Goal: Information Seeking & Learning: Understand process/instructions

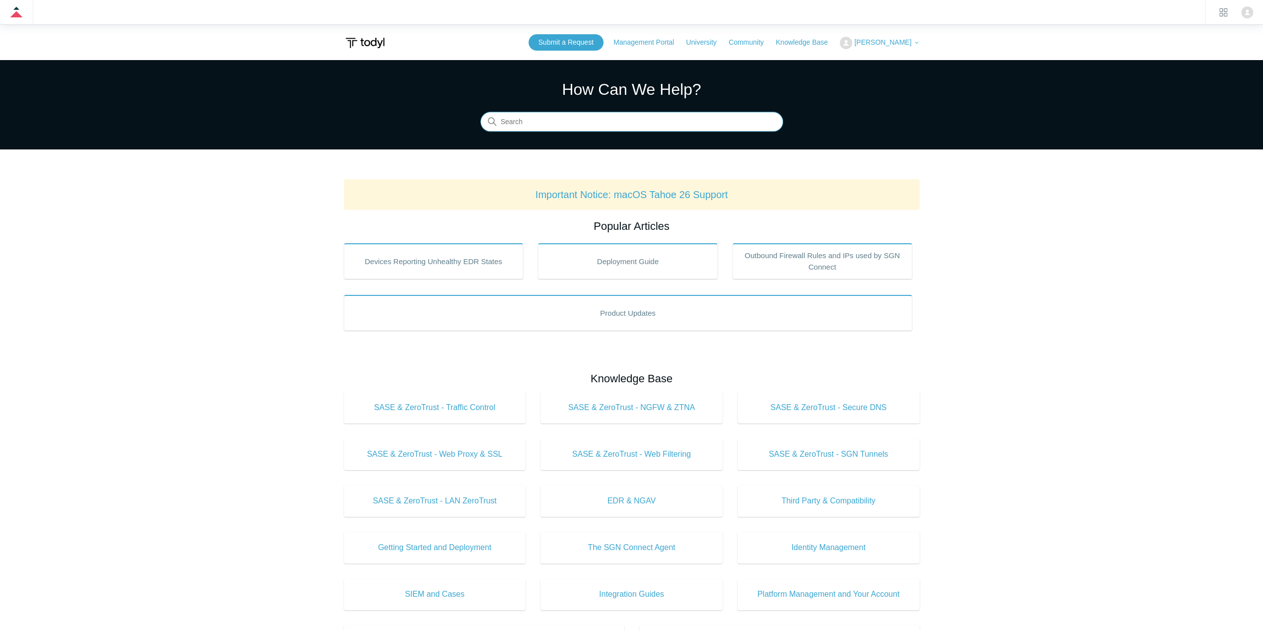
click at [557, 116] on input "Search" at bounding box center [631, 122] width 303 height 20
type input "Guard"
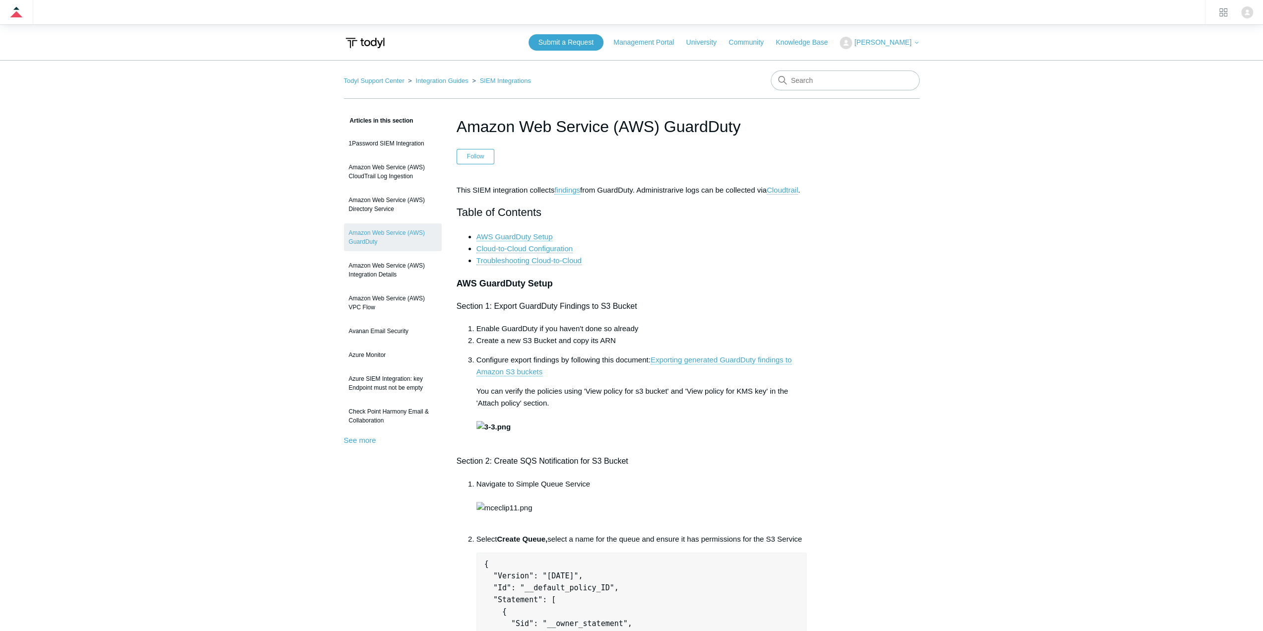
click at [686, 282] on h3 "AWS GuardDuty Setup" at bounding box center [631, 283] width 350 height 14
click at [795, 192] on link "Cloudtrail" at bounding box center [782, 190] width 31 height 9
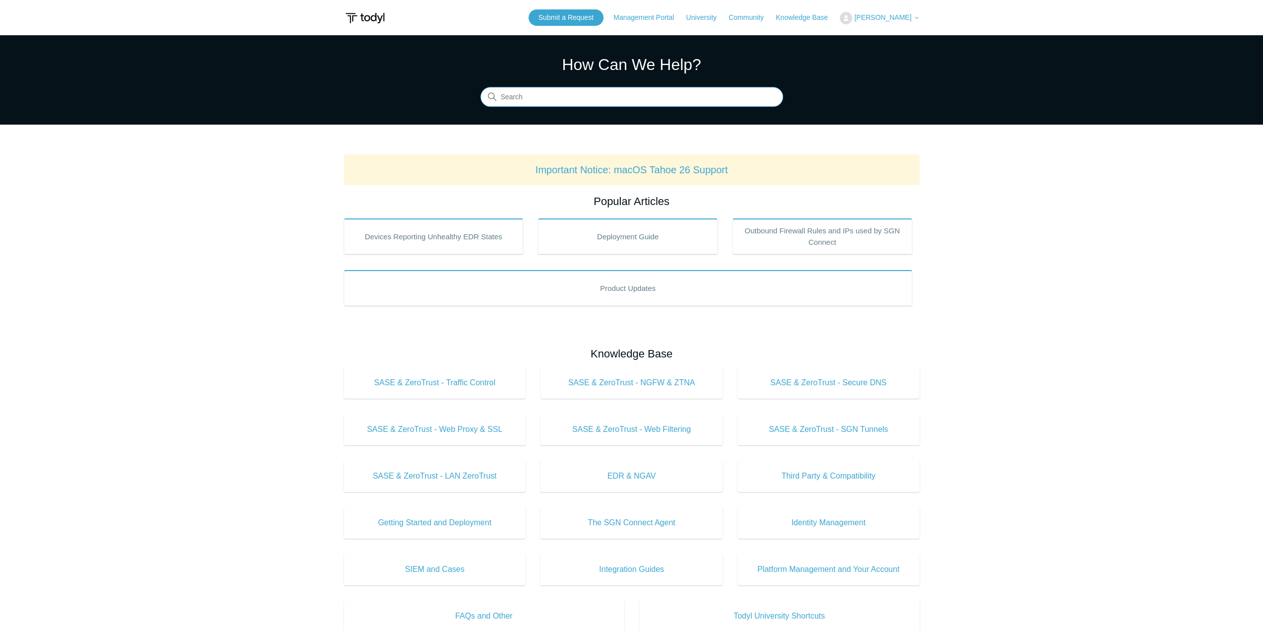
click at [594, 101] on input "Search" at bounding box center [631, 97] width 303 height 20
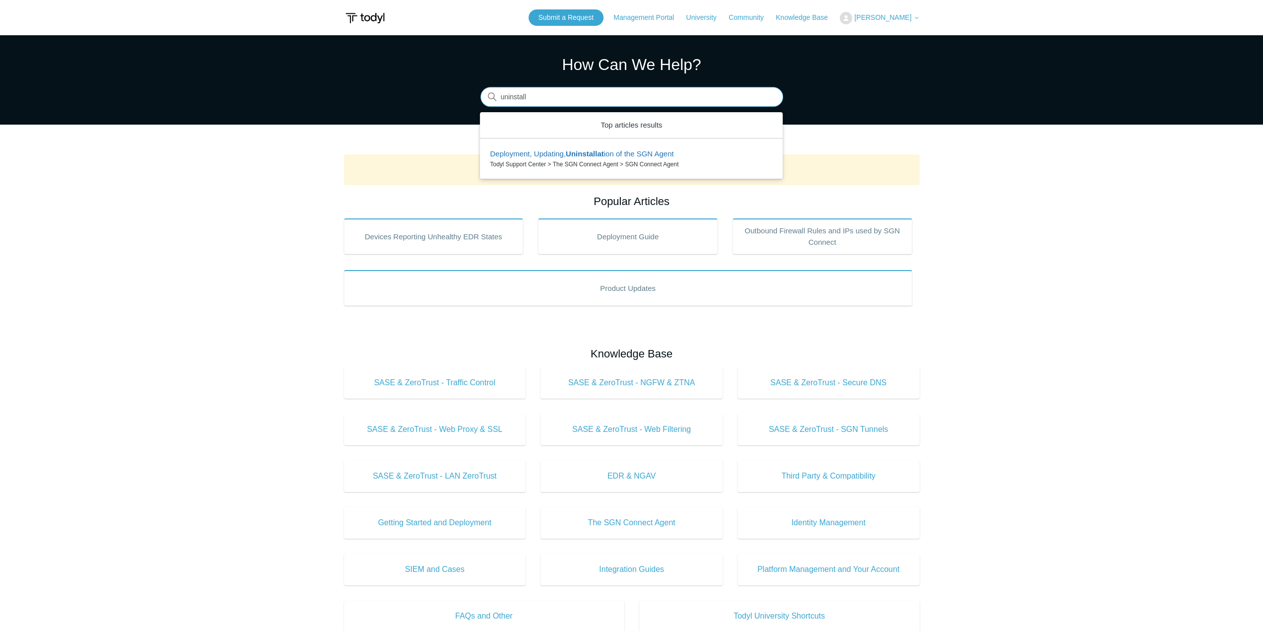
type input "uninstall"
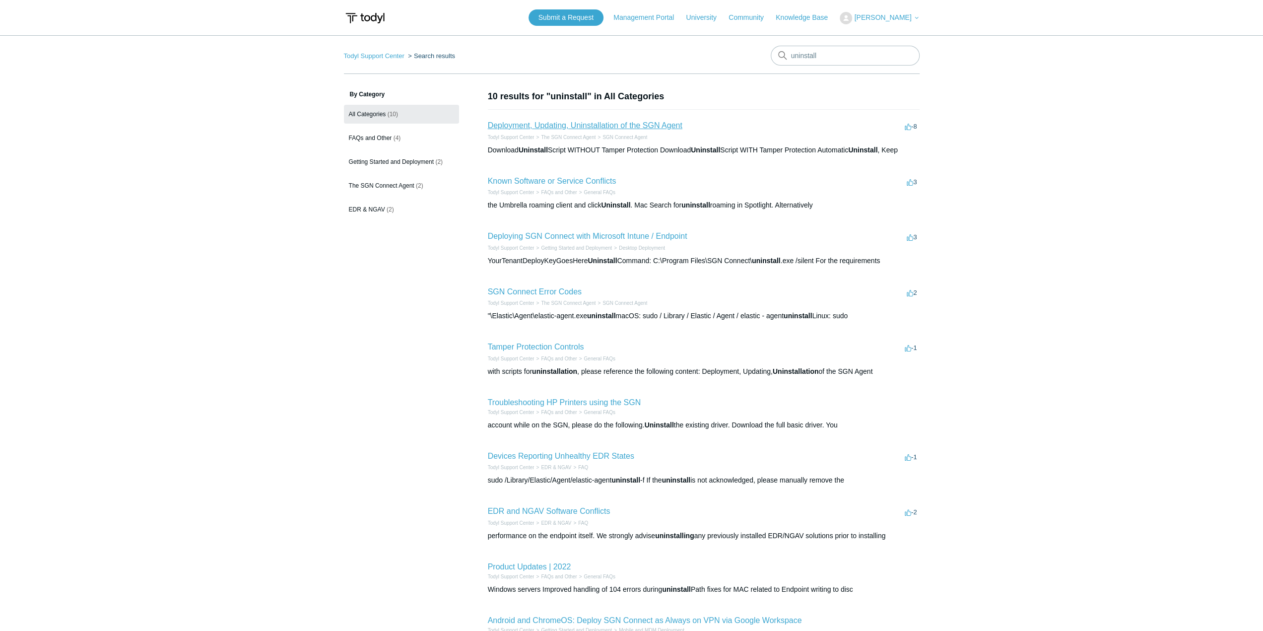
click at [581, 121] on link "Deployment, Updating, Uninstallation of the SGN Agent" at bounding box center [585, 125] width 195 height 8
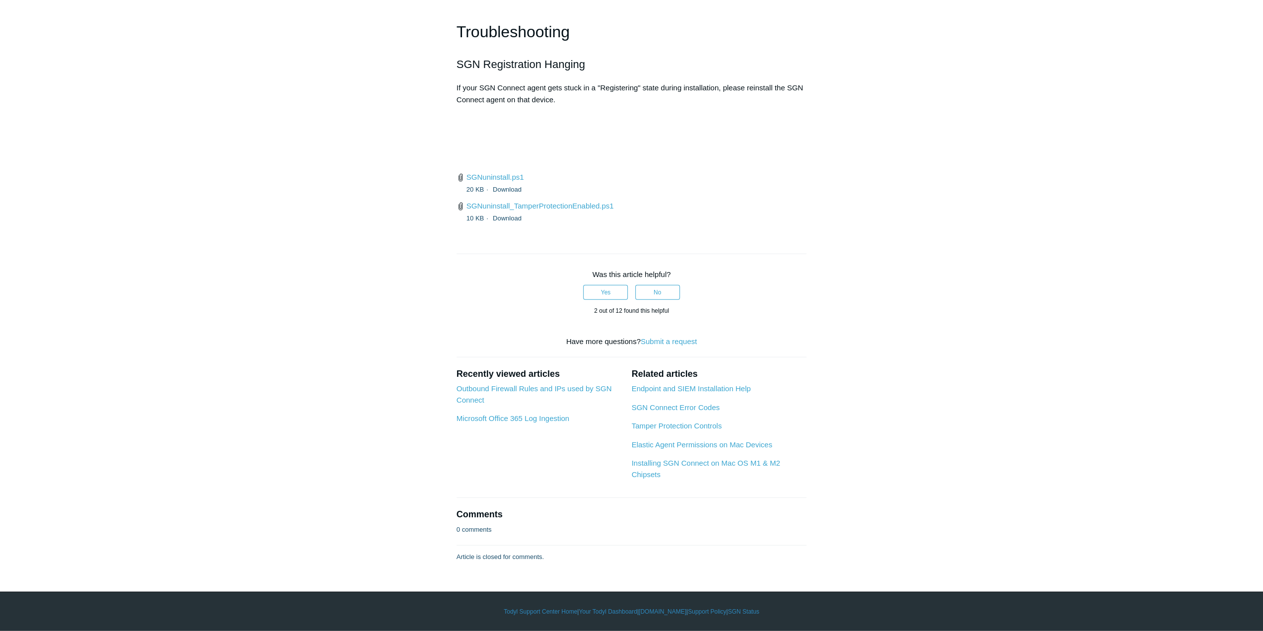
scroll to position [2679, 0]
